Goal: Share content: Share content

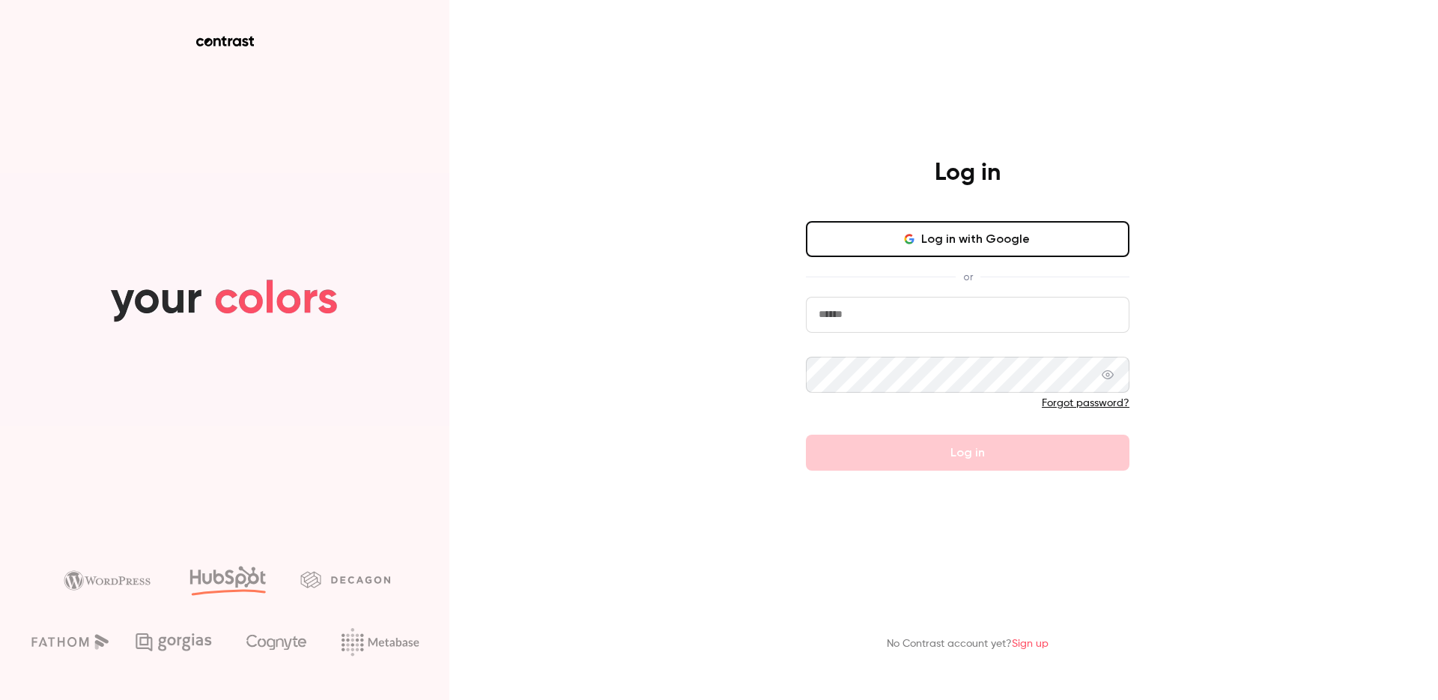
click at [955, 222] on button "Log in with Google" at bounding box center [968, 239] width 324 height 36
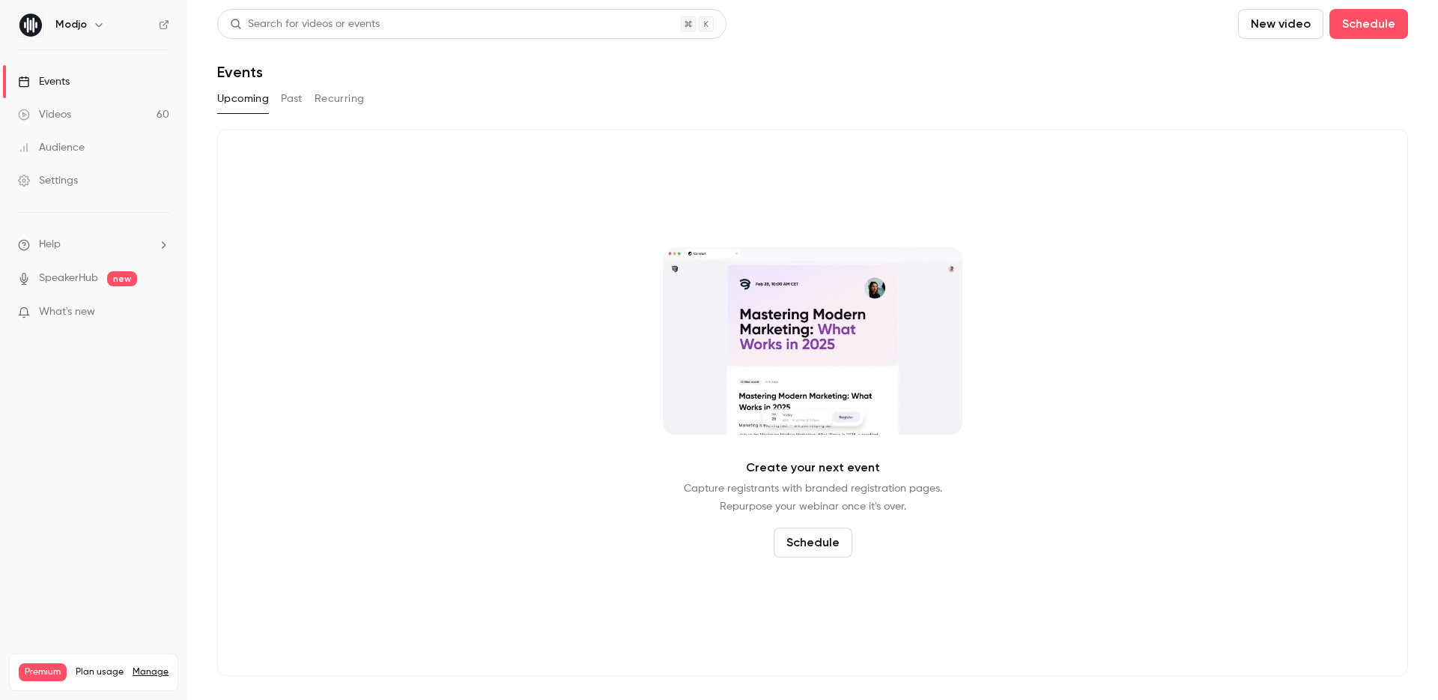
click at [116, 113] on link "Videos 60" at bounding box center [93, 114] width 187 height 33
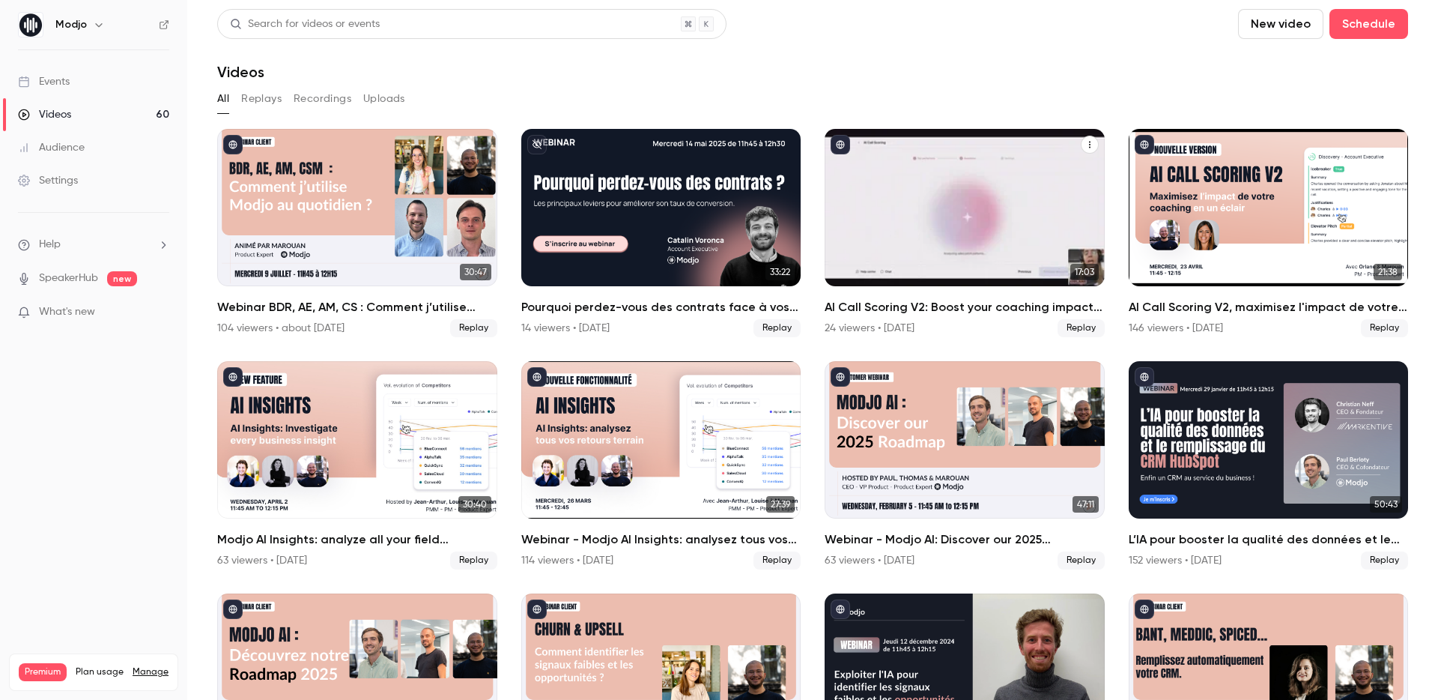
click at [944, 300] on h2 "AI Call Scoring V2: Boost your coaching impact in no time" at bounding box center [965, 307] width 280 height 18
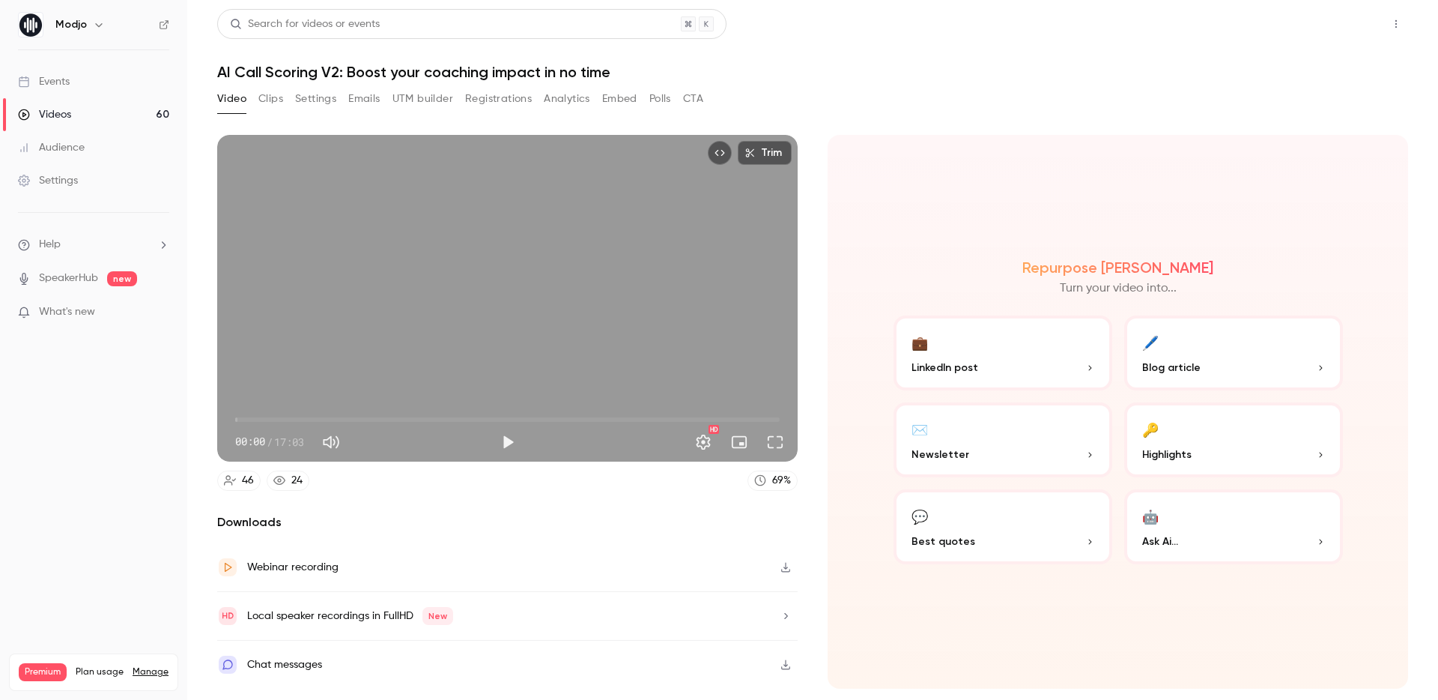
click at [1347, 27] on button "Share" at bounding box center [1342, 24] width 59 height 30
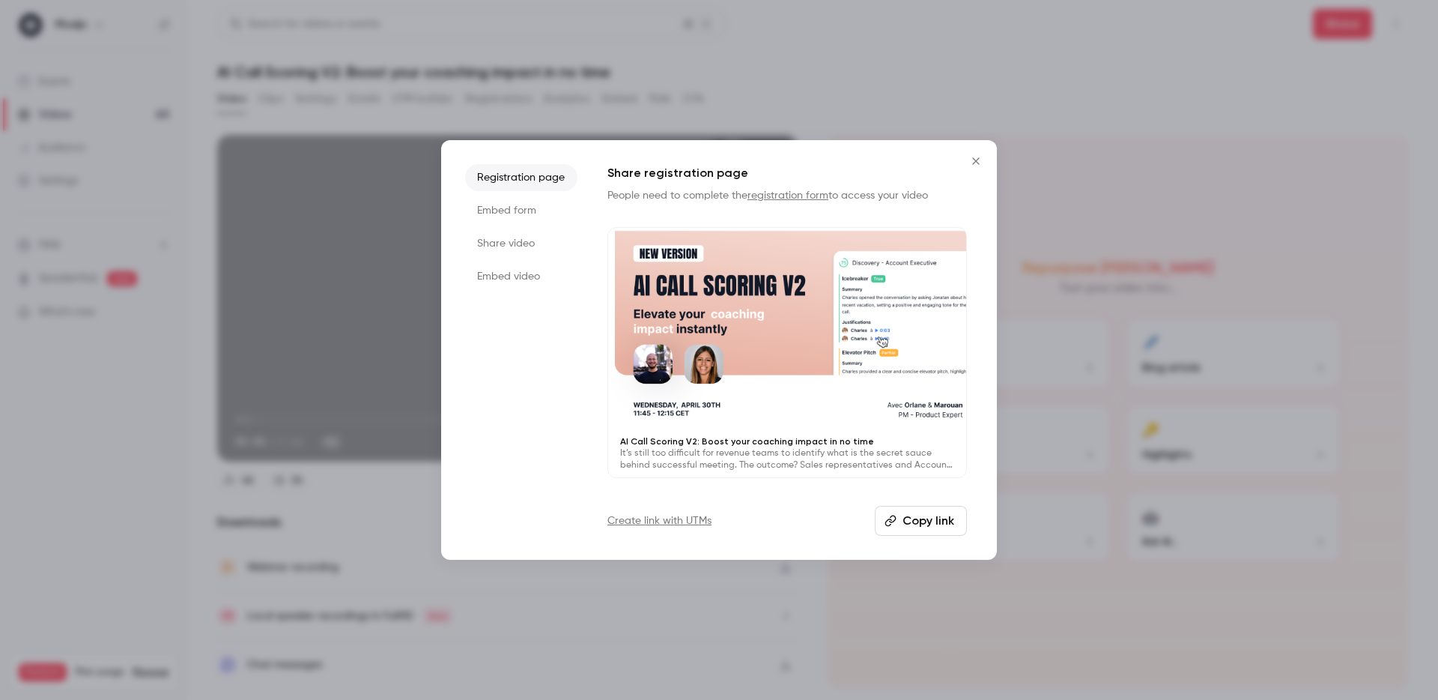
click at [917, 521] on button "Copy link" at bounding box center [921, 521] width 92 height 30
